Goal: Task Accomplishment & Management: Use online tool/utility

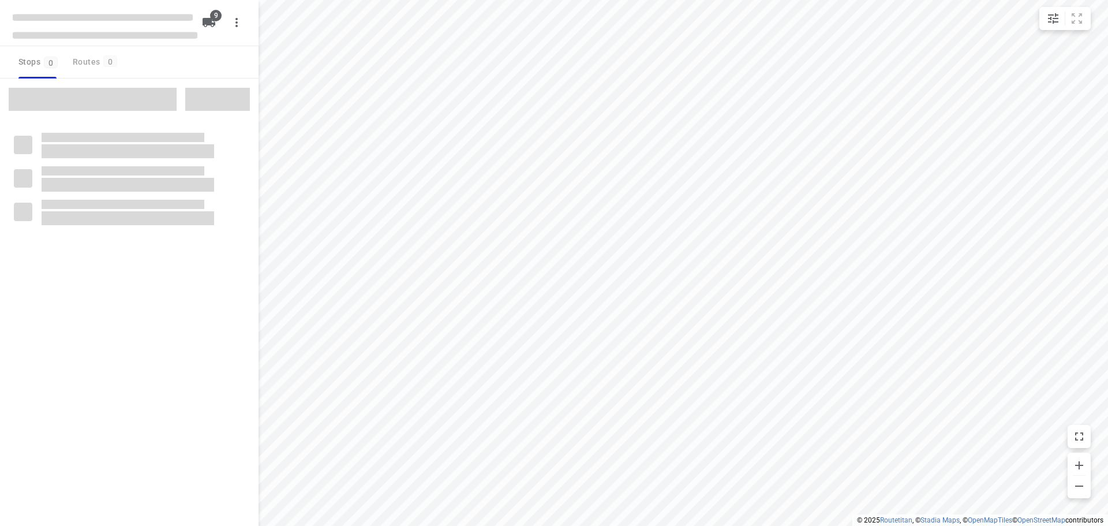
checkbox input "true"
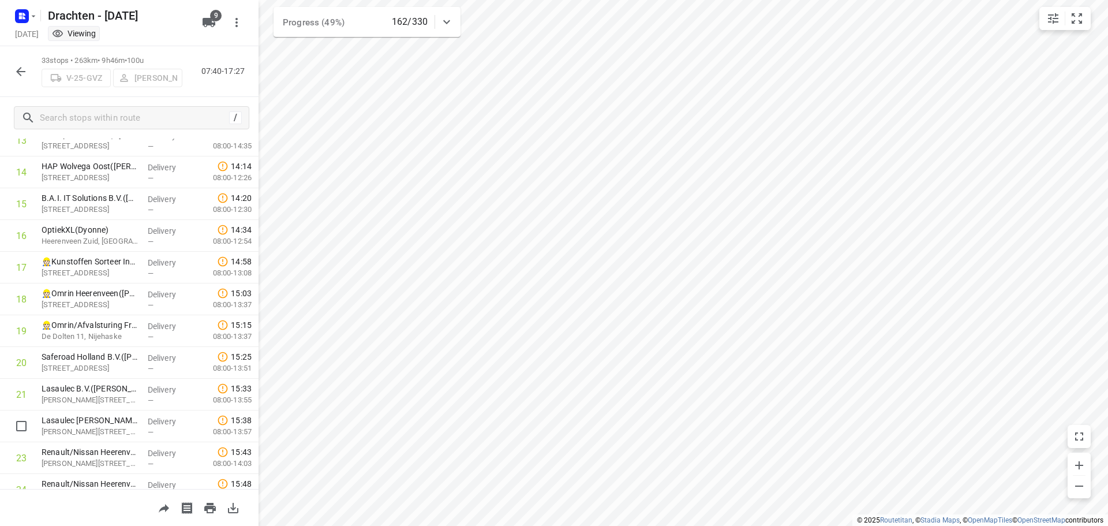
scroll to position [346, 0]
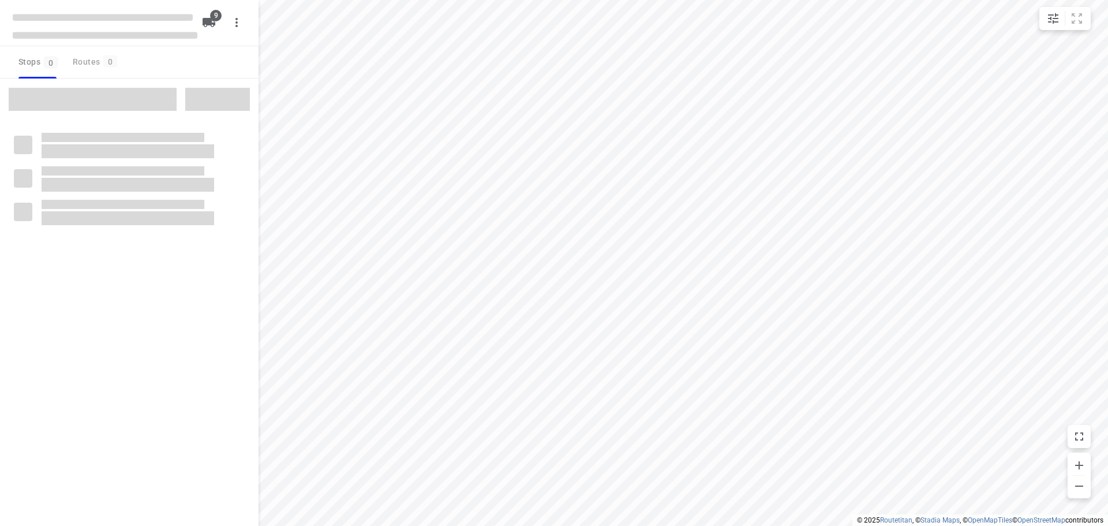
checkbox input "true"
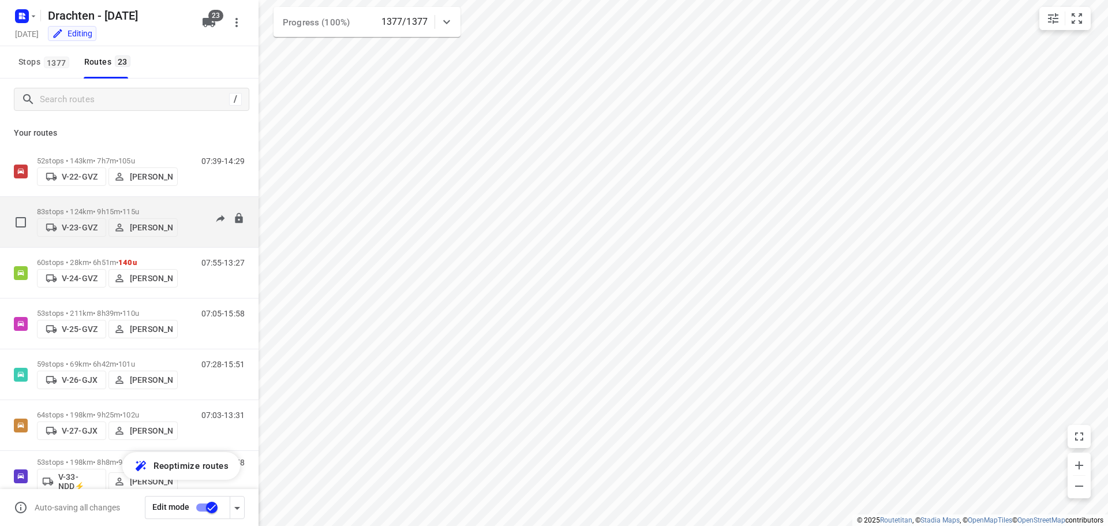
click at [140, 201] on div "83 stops • 124km • 9h15m • 115u V-23-GVZ Wopke de Vries" at bounding box center [107, 221] width 141 height 41
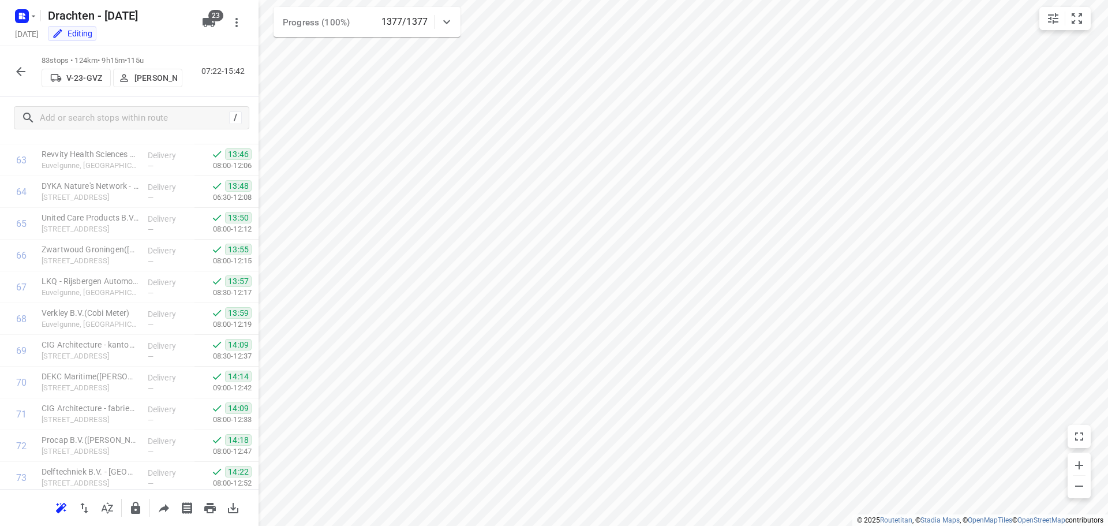
scroll to position [2373, 0]
click at [21, 68] on icon "button" at bounding box center [20, 71] width 9 height 9
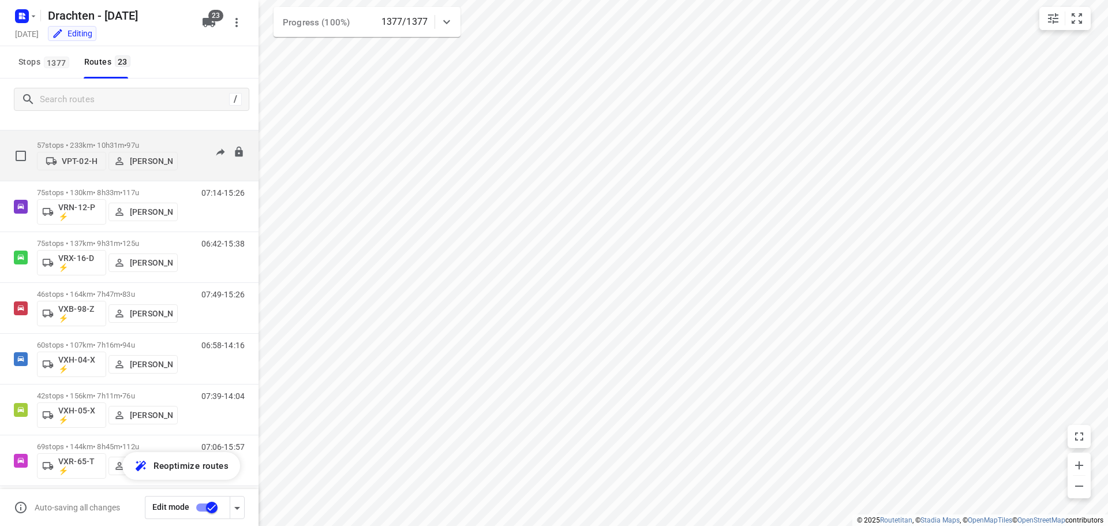
scroll to position [837, 0]
